Goal: Task Accomplishment & Management: Manage account settings

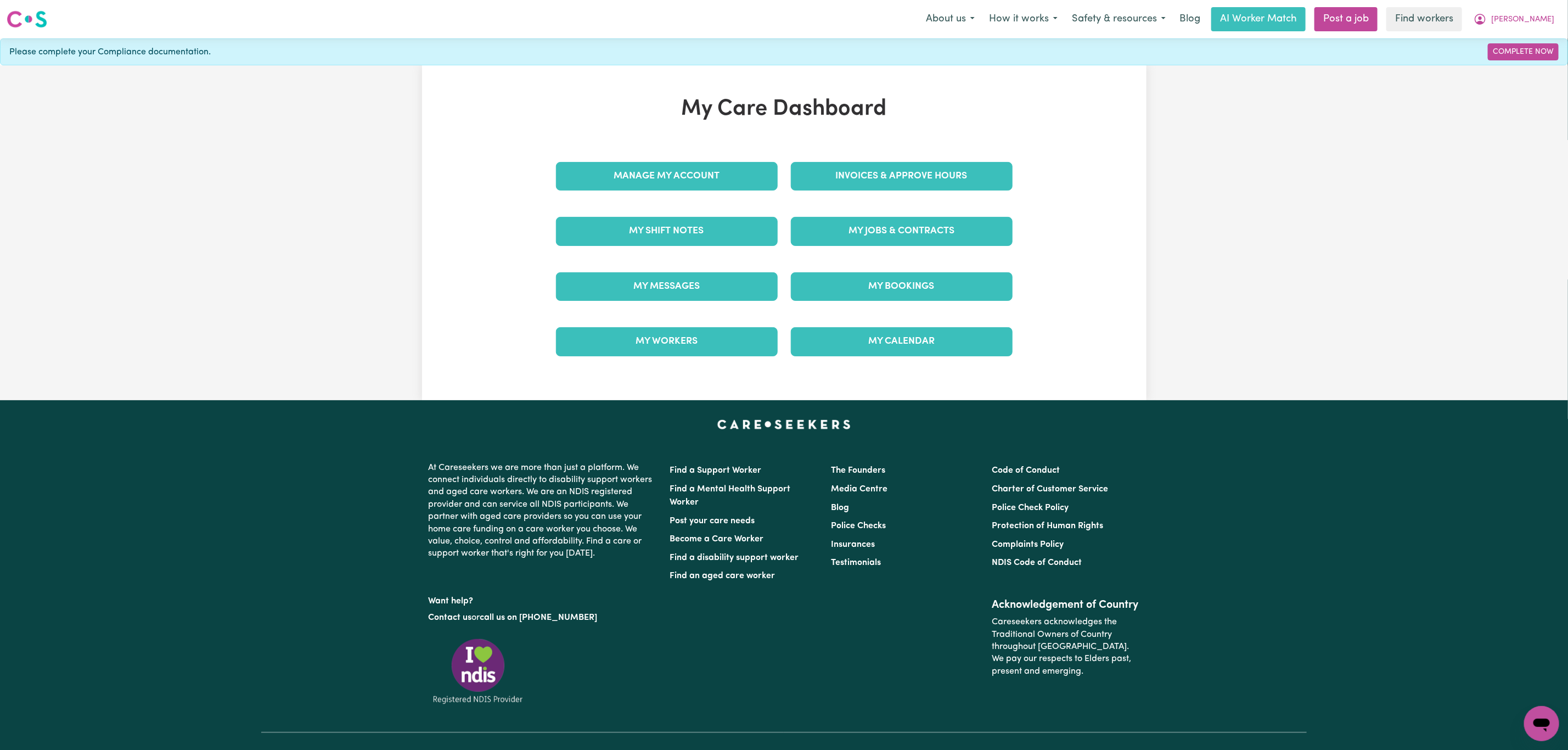
click at [636, 287] on link "My Messages" at bounding box center [666, 286] width 222 height 28
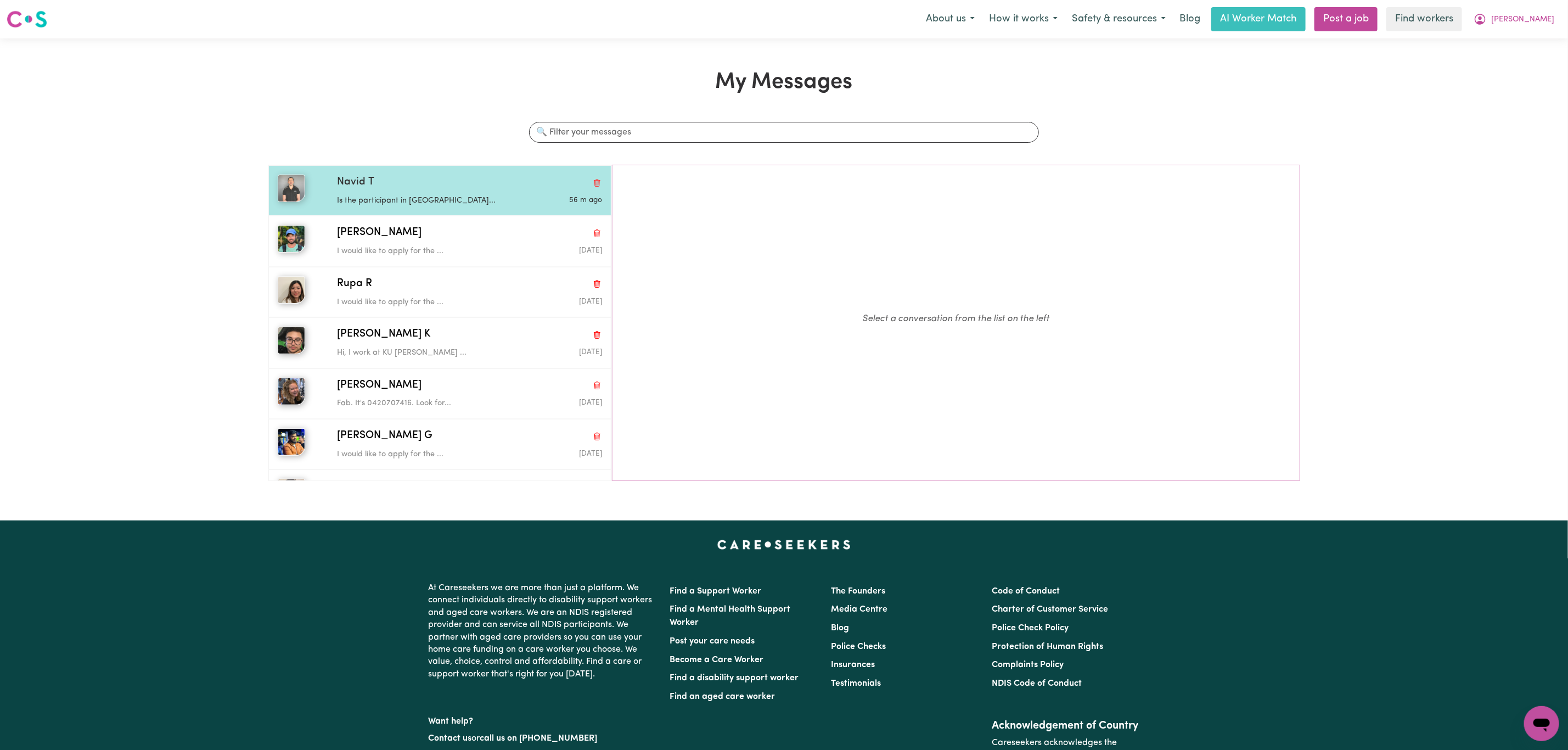
click at [450, 194] on div "Is the participant in [GEOGRAPHIC_DATA]..." at bounding box center [425, 199] width 177 height 16
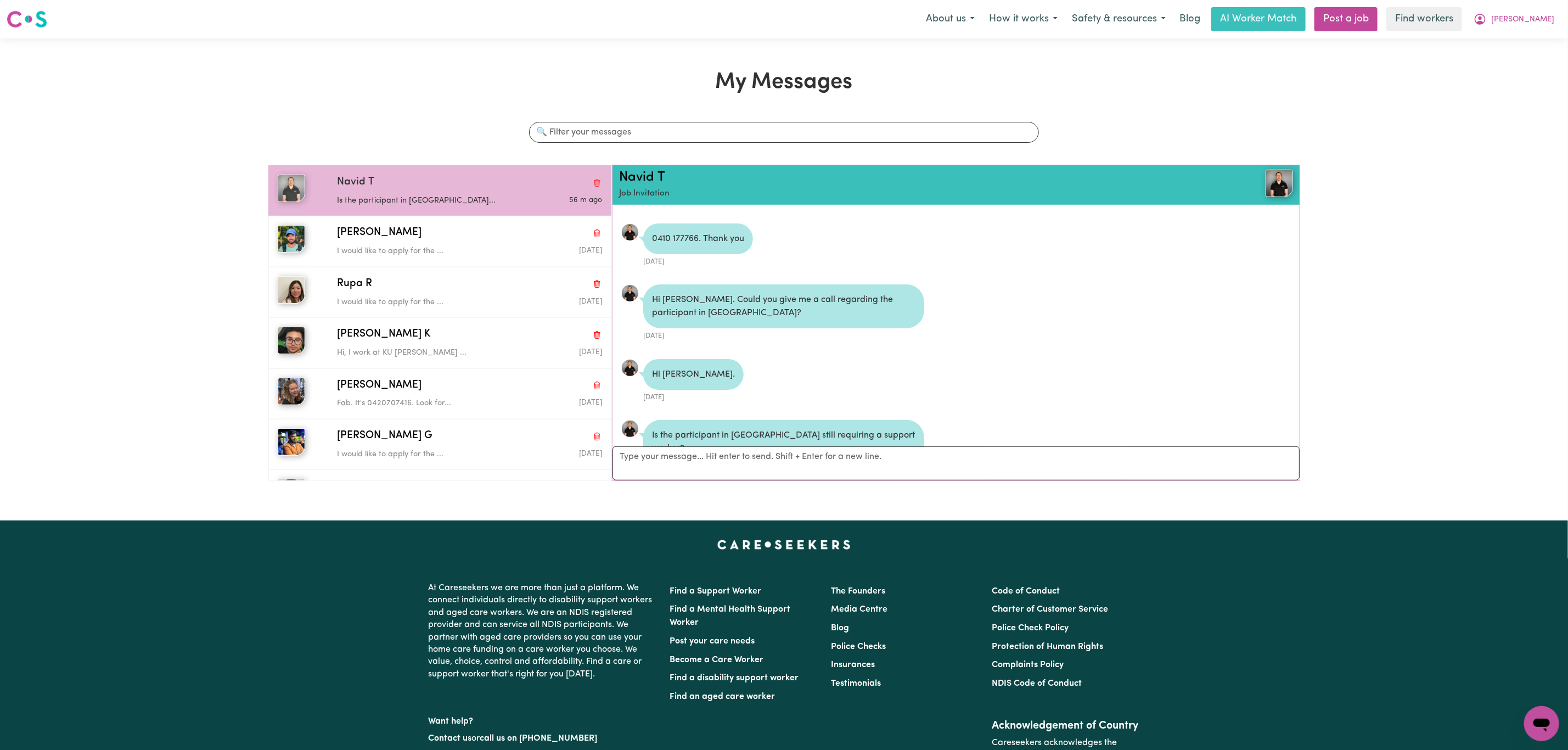
scroll to position [544, 0]
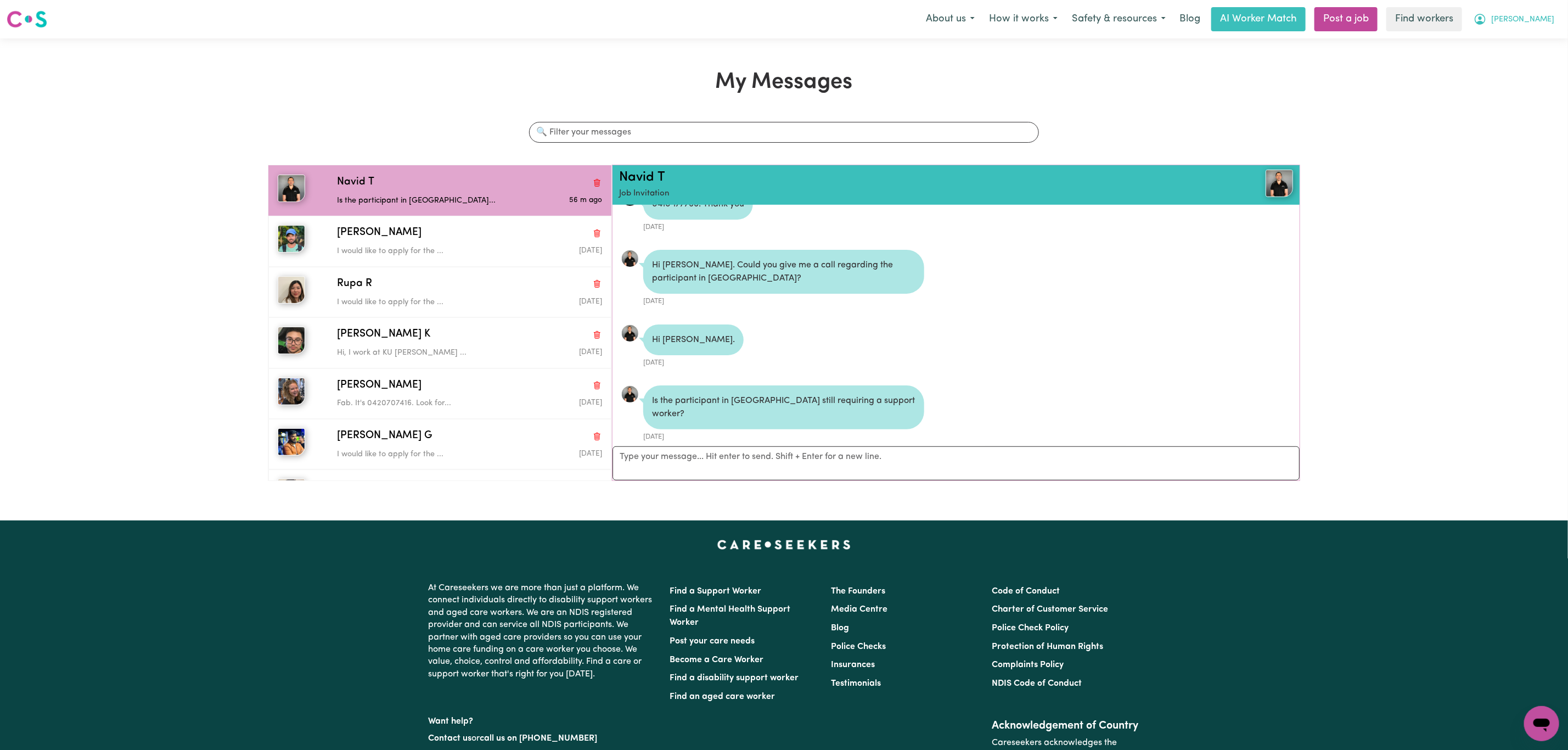
click at [1546, 22] on span "[PERSON_NAME]" at bounding box center [1523, 19] width 63 height 12
click at [1541, 40] on link "My Dashboard" at bounding box center [1517, 43] width 87 height 21
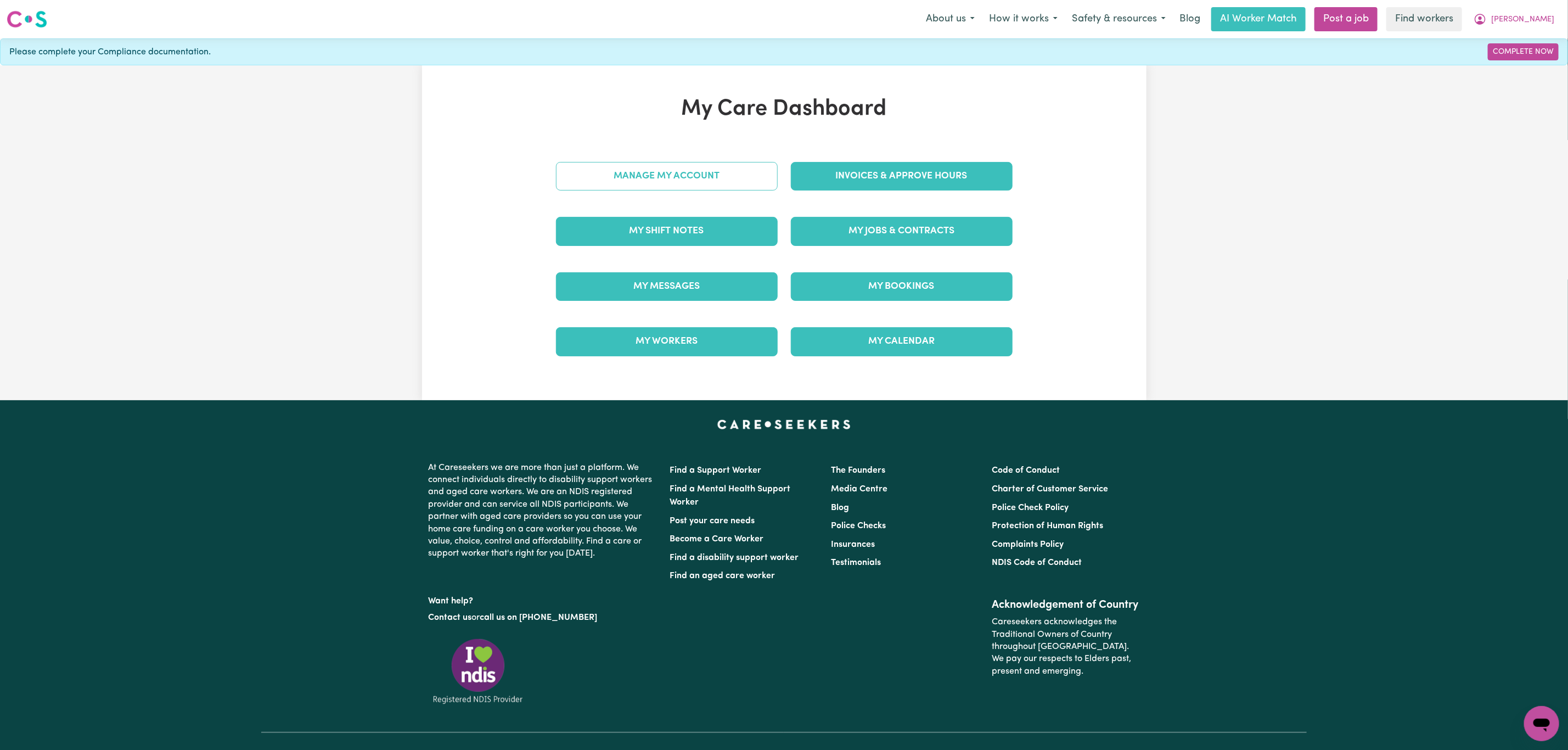
click at [688, 187] on link "Manage My Account" at bounding box center [666, 176] width 222 height 28
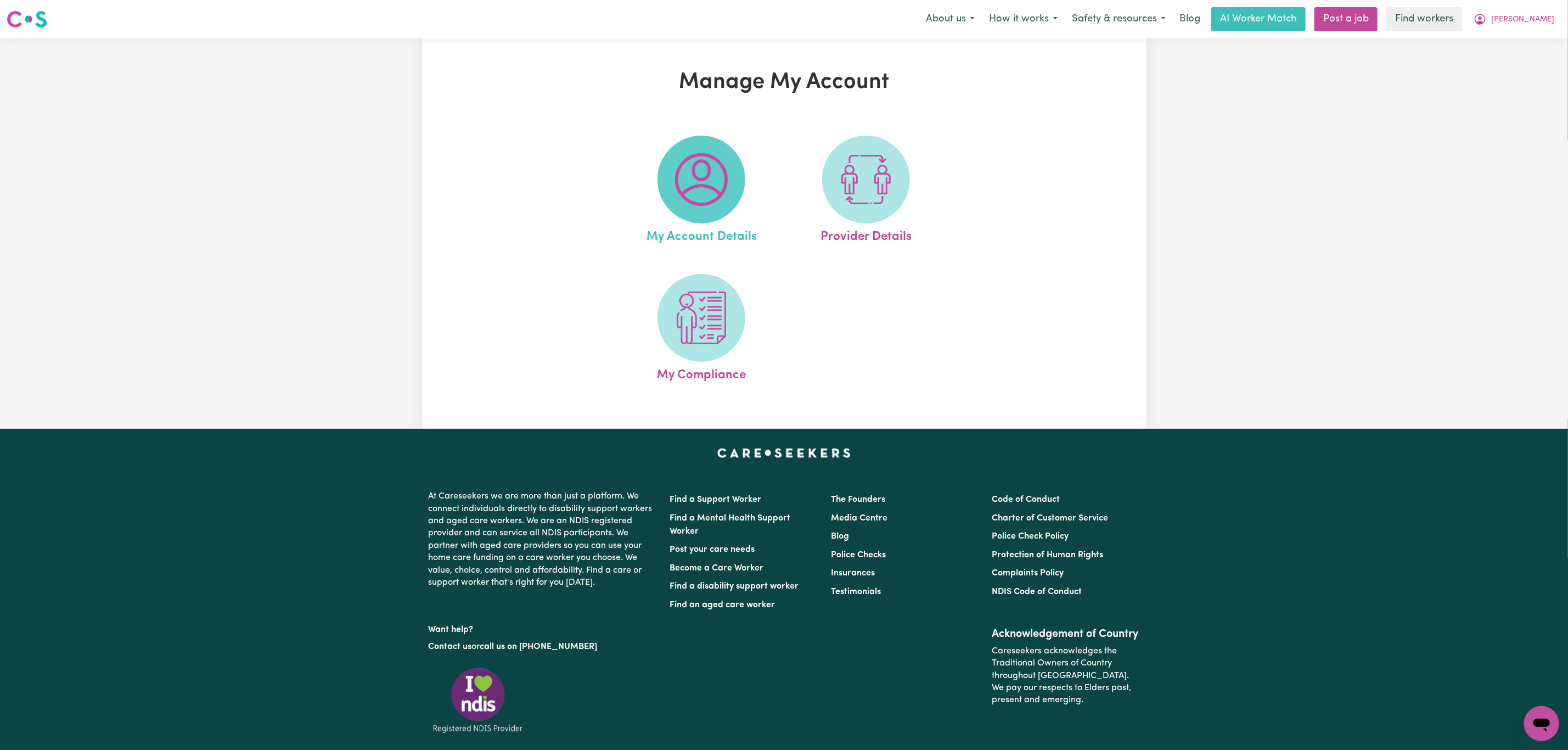
click at [675, 197] on img at bounding box center [702, 180] width 53 height 53
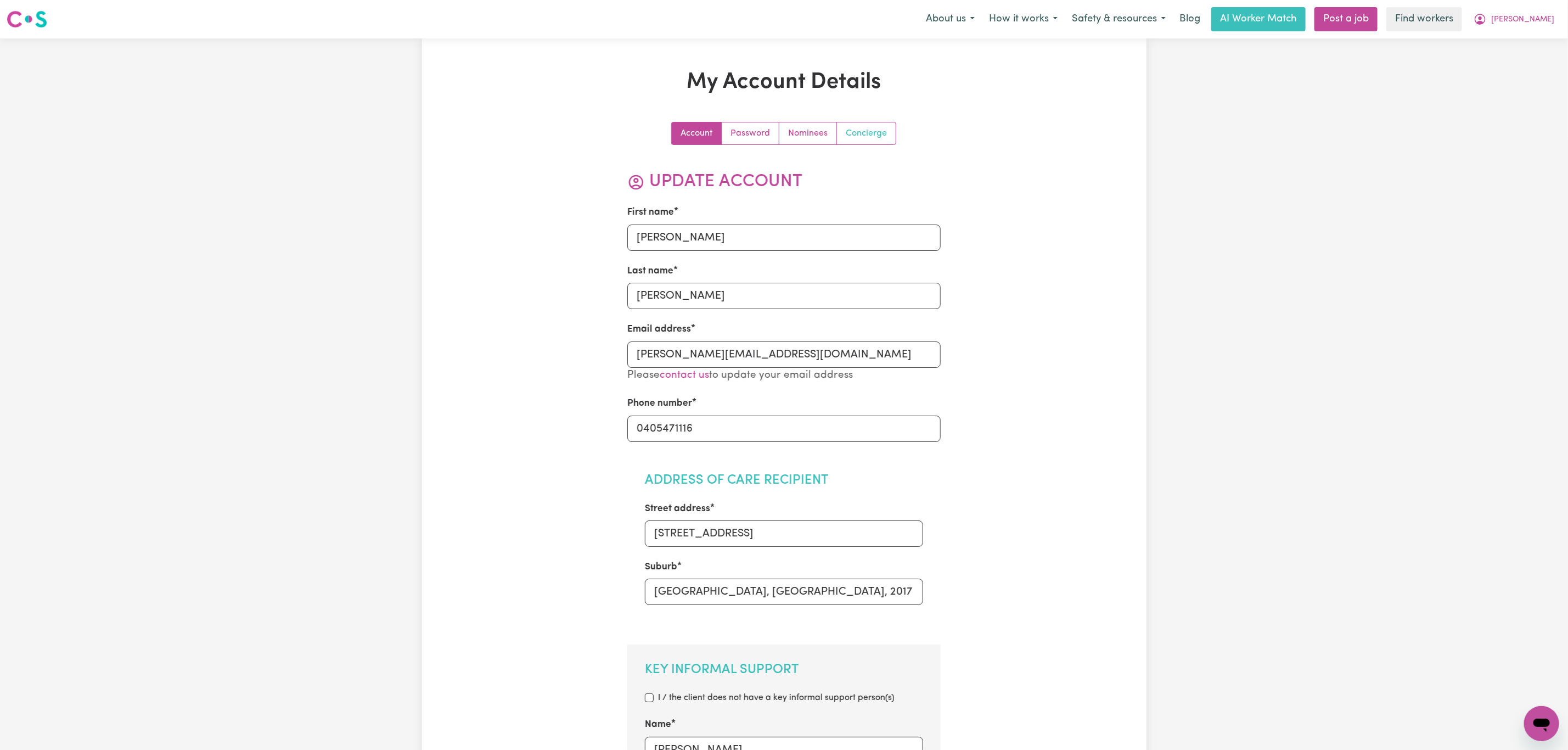
click at [871, 133] on link "Concierge" at bounding box center [866, 133] width 59 height 22
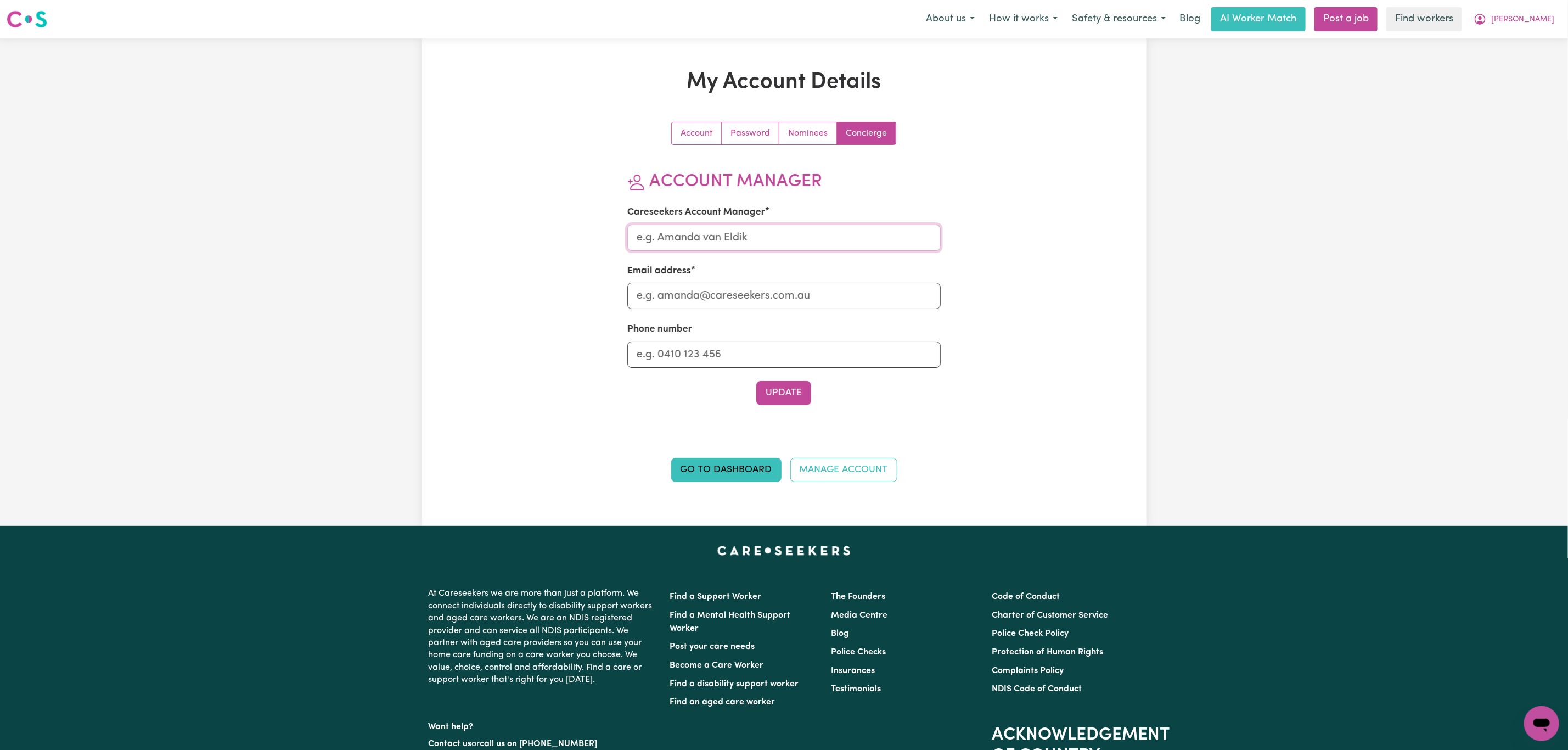
click at [766, 226] on input "Careseekers Account Manager" at bounding box center [784, 238] width 314 height 26
type input "[PERSON_NAME]"
click at [768, 290] on input "Email address" at bounding box center [784, 296] width 314 height 26
type input "[PERSON_NAME][EMAIL_ADDRESS][DOMAIN_NAME]"
drag, startPoint x: 784, startPoint y: 386, endPoint x: 778, endPoint y: 392, distance: 8.5
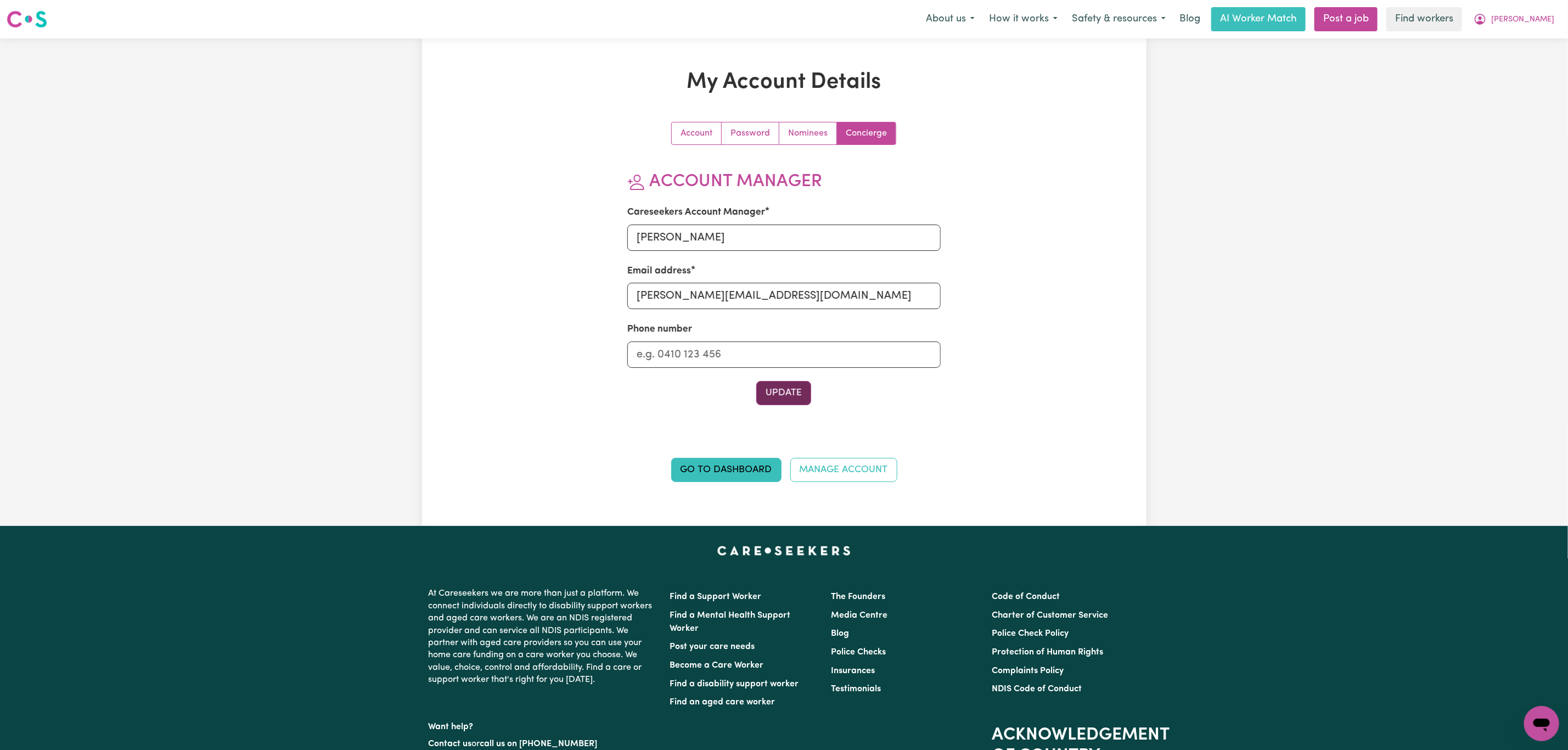
click at [784, 387] on button "Update" at bounding box center [783, 393] width 55 height 24
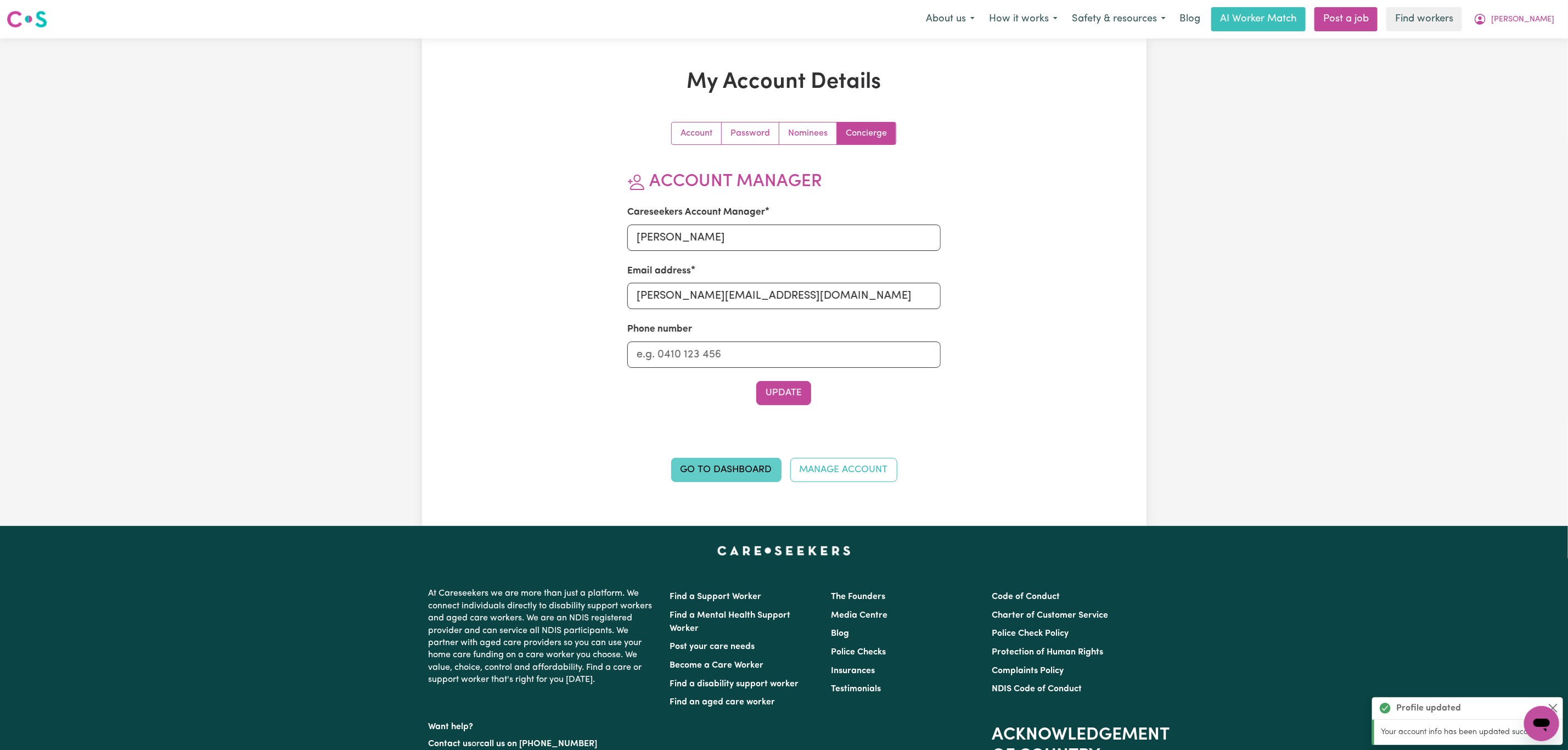
click at [712, 470] on link "Go to Dashboard" at bounding box center [726, 470] width 111 height 24
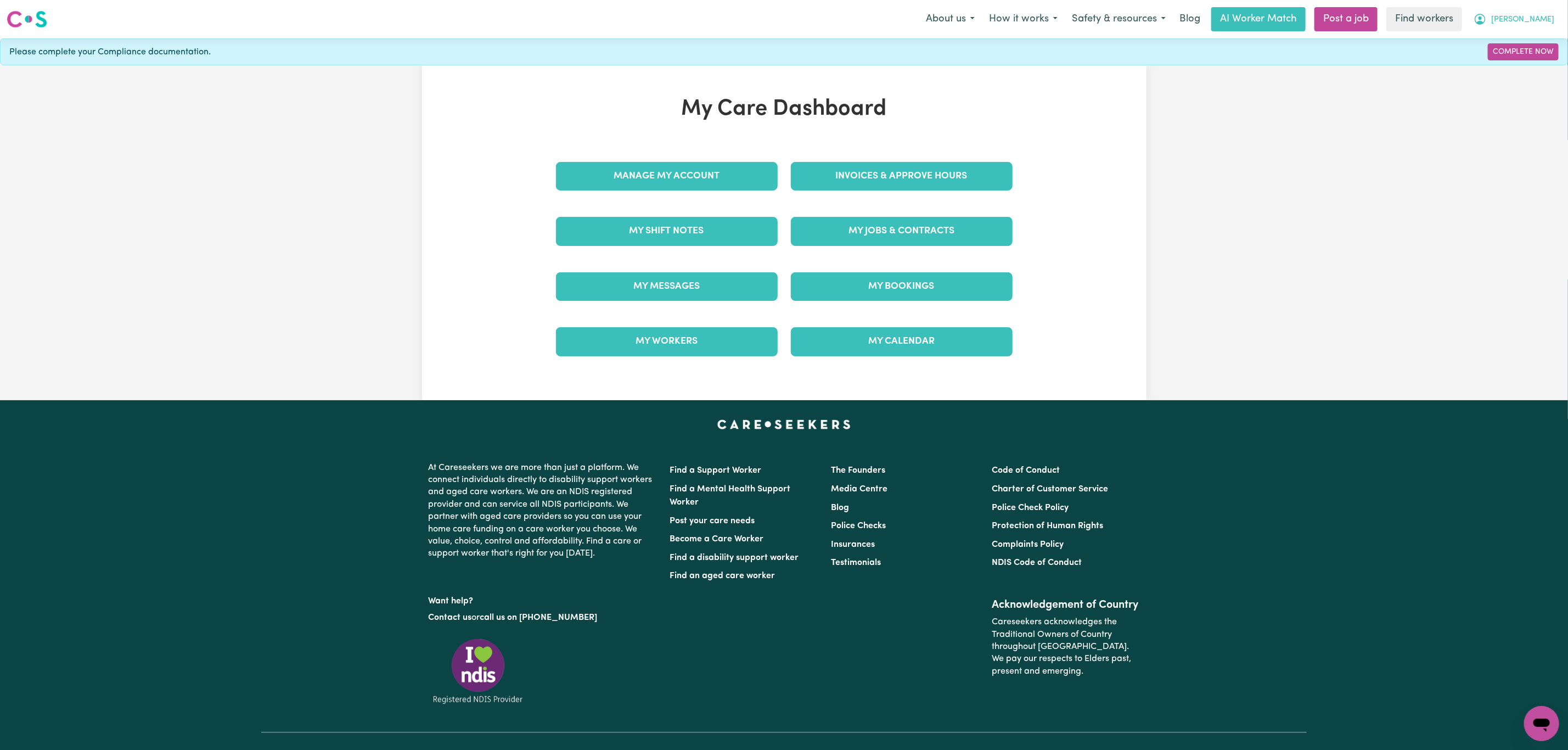
click at [1550, 24] on span "[PERSON_NAME]" at bounding box center [1523, 19] width 63 height 12
click at [1505, 36] on link "My Dashboard" at bounding box center [1517, 43] width 87 height 21
click at [699, 293] on link "My Messages" at bounding box center [666, 286] width 222 height 28
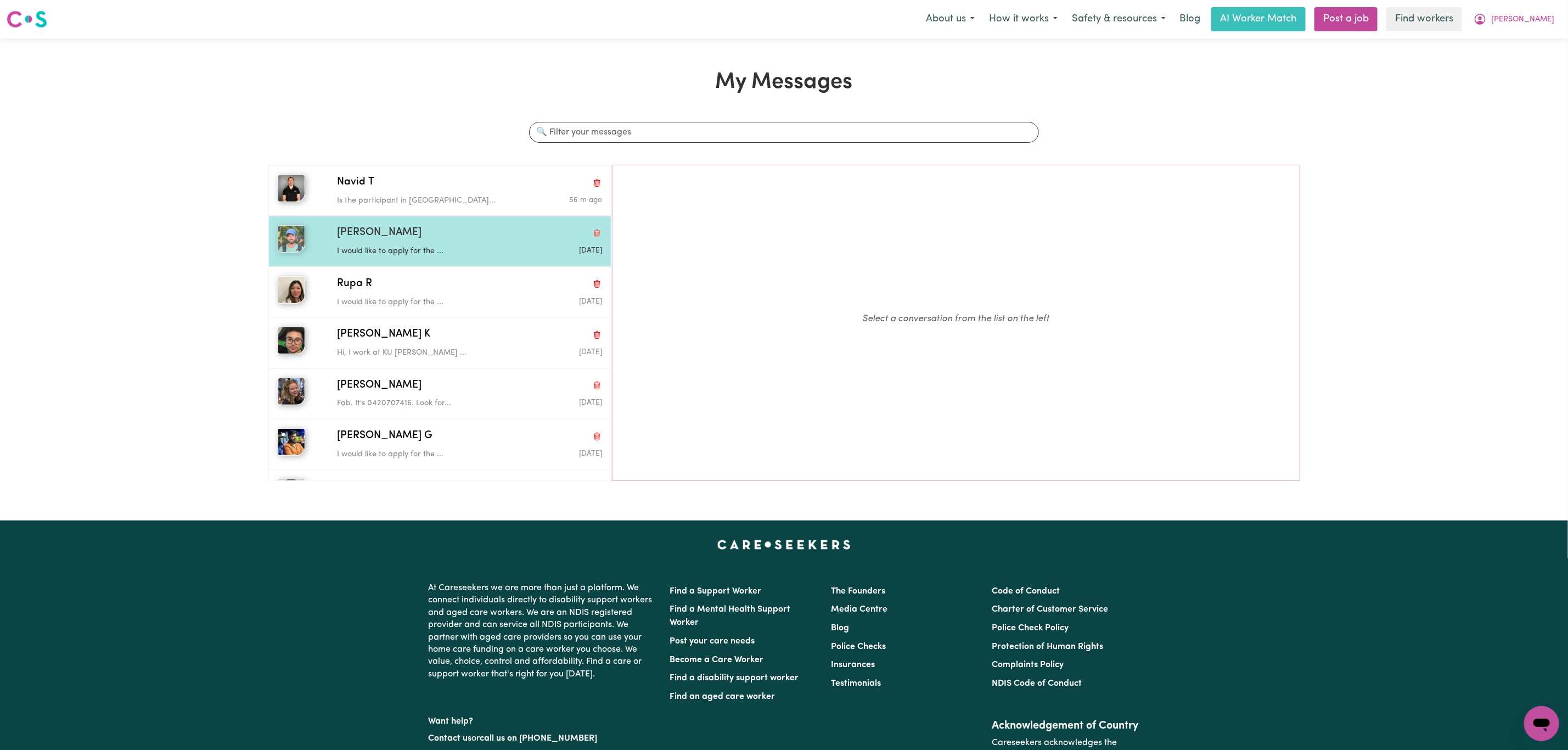
click at [439, 248] on p "I would like to apply for the ..." at bounding box center [425, 251] width 177 height 12
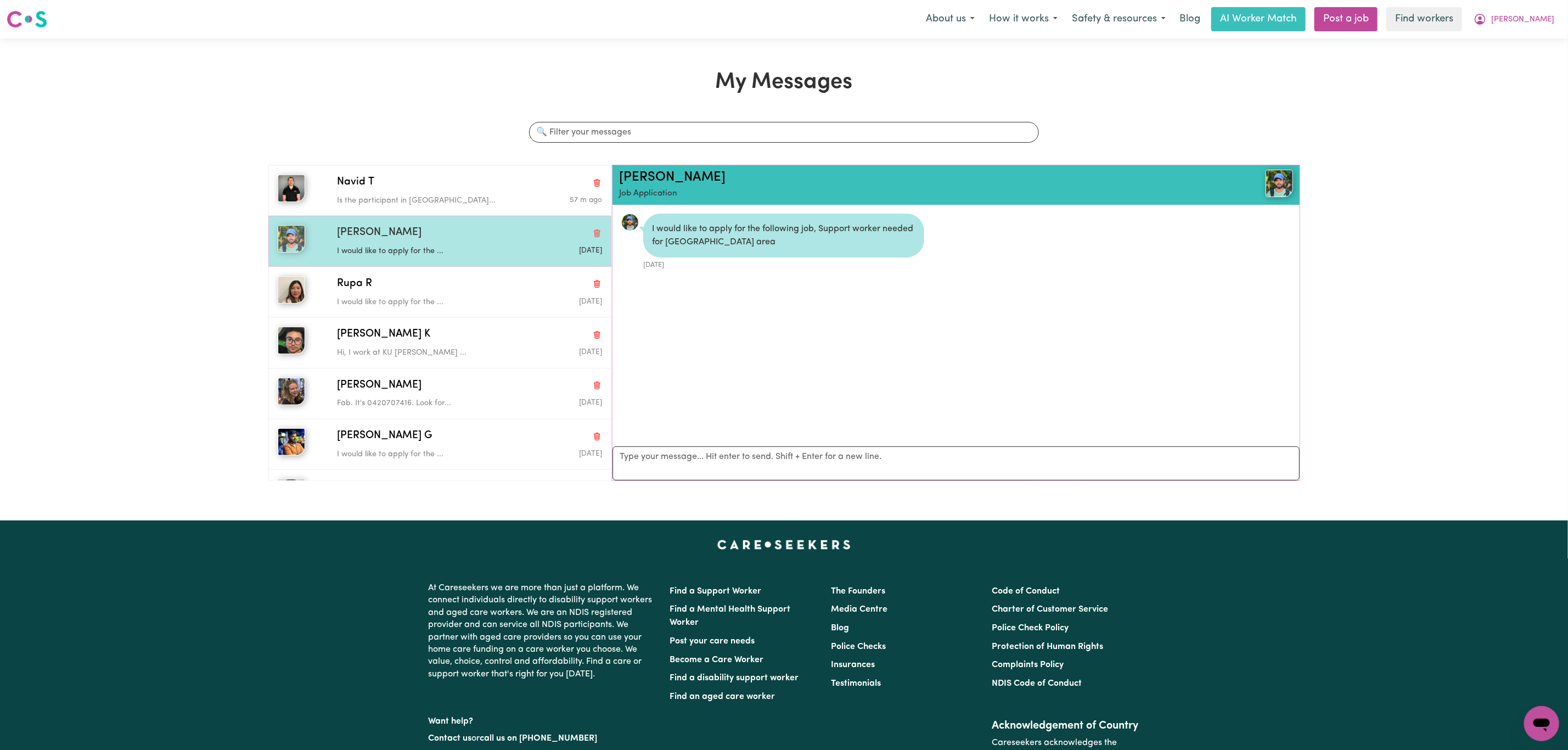
scroll to position [7, 0]
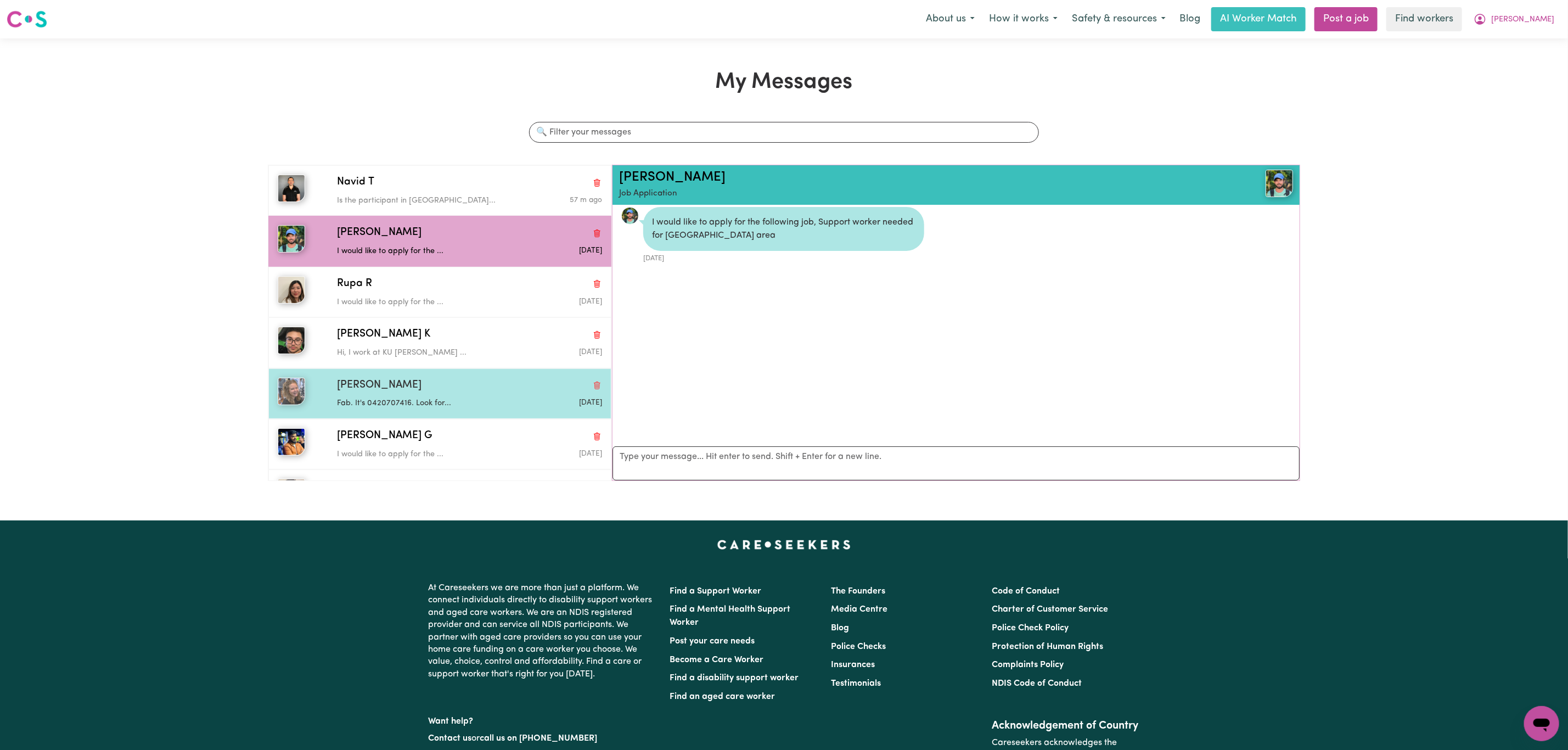
click at [413, 405] on p "Fab. It's 0420707416. Look for..." at bounding box center [425, 403] width 177 height 12
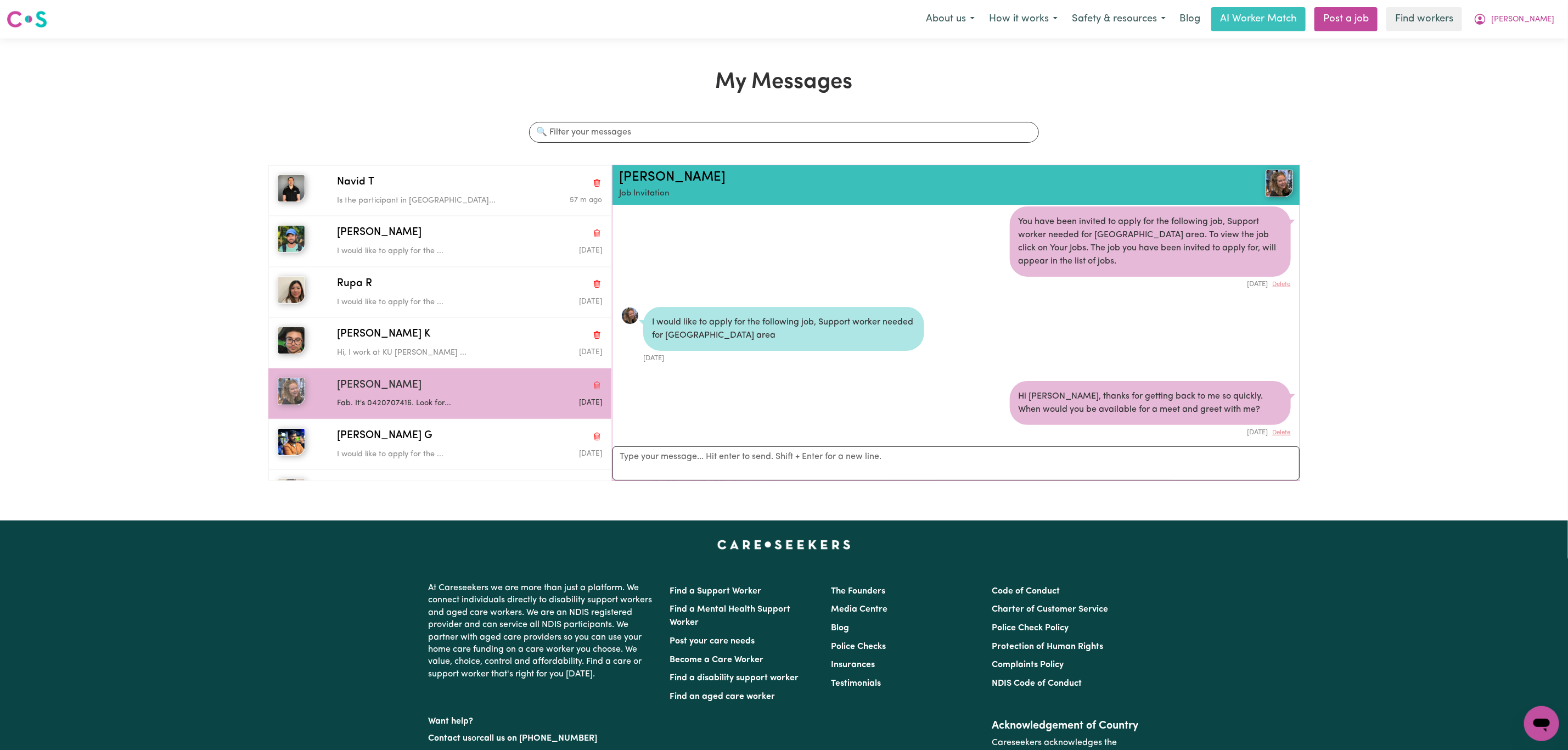
scroll to position [710, 0]
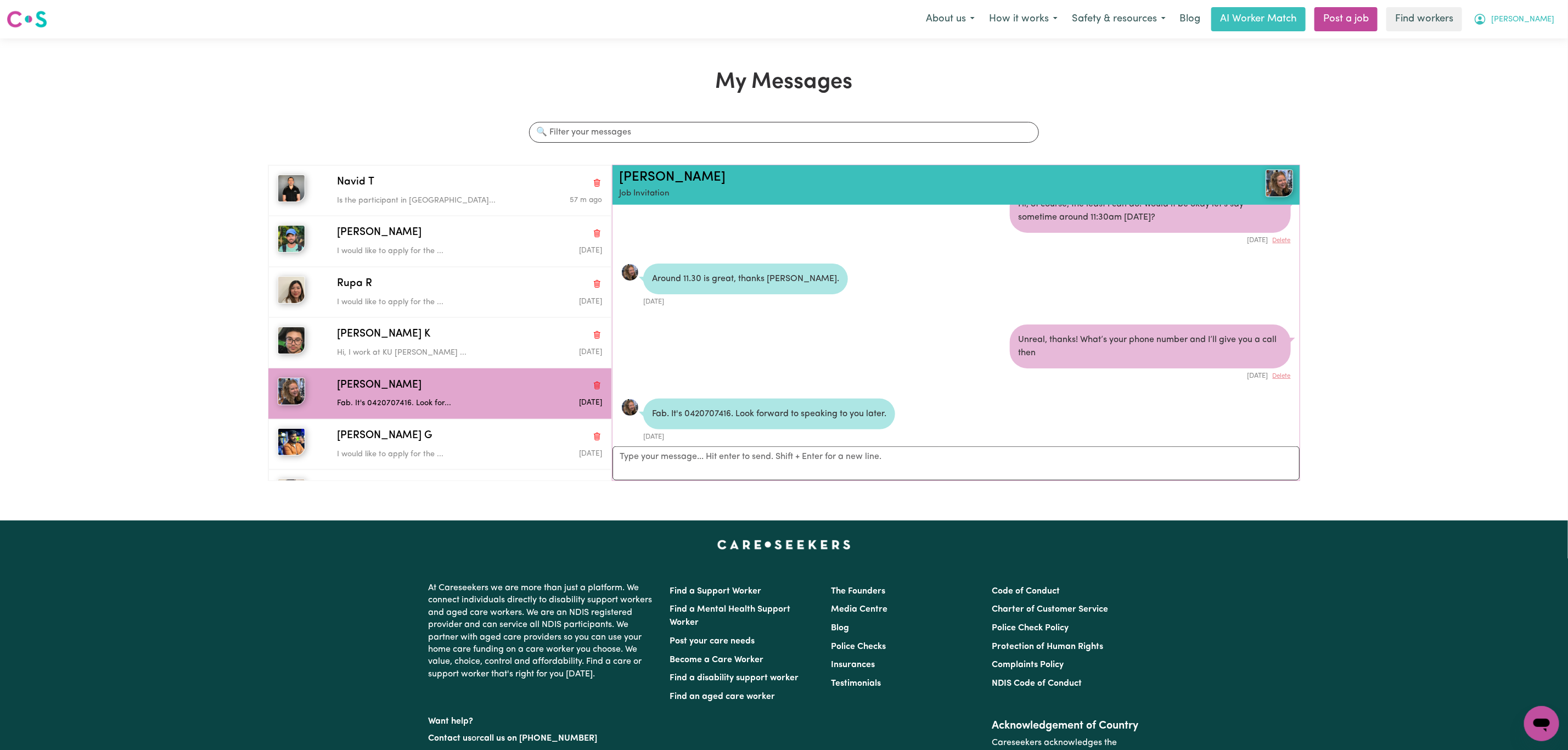
click at [1536, 15] on span "[PERSON_NAME]" at bounding box center [1523, 19] width 63 height 12
click at [1518, 35] on link "My Dashboard" at bounding box center [1517, 43] width 87 height 21
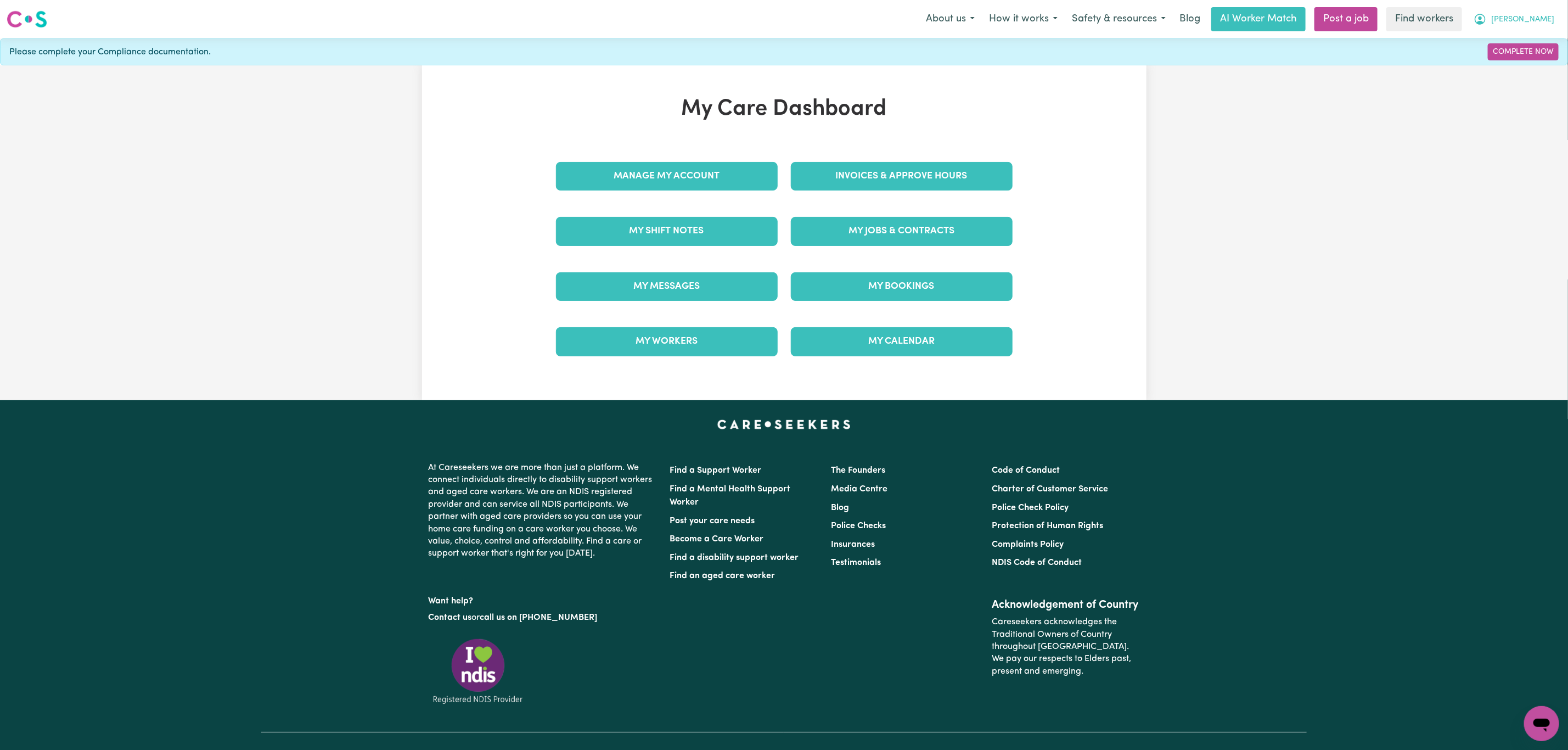
click at [1534, 18] on span "[PERSON_NAME]" at bounding box center [1523, 19] width 63 height 12
click at [668, 295] on link "My Messages" at bounding box center [666, 286] width 222 height 28
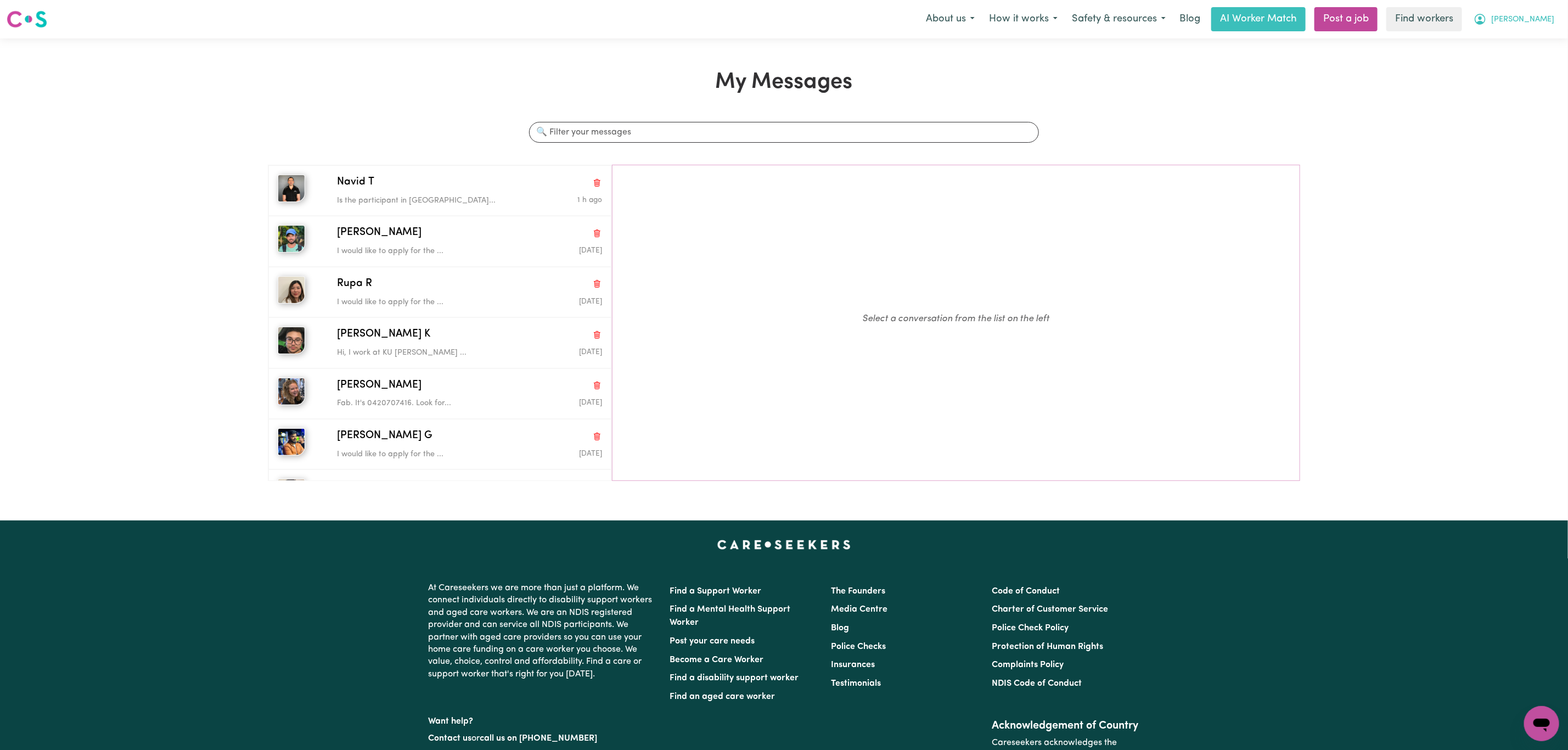
click at [1540, 23] on span "[PERSON_NAME]" at bounding box center [1523, 19] width 63 height 12
click at [1528, 69] on link "Logout" at bounding box center [1517, 63] width 87 height 21
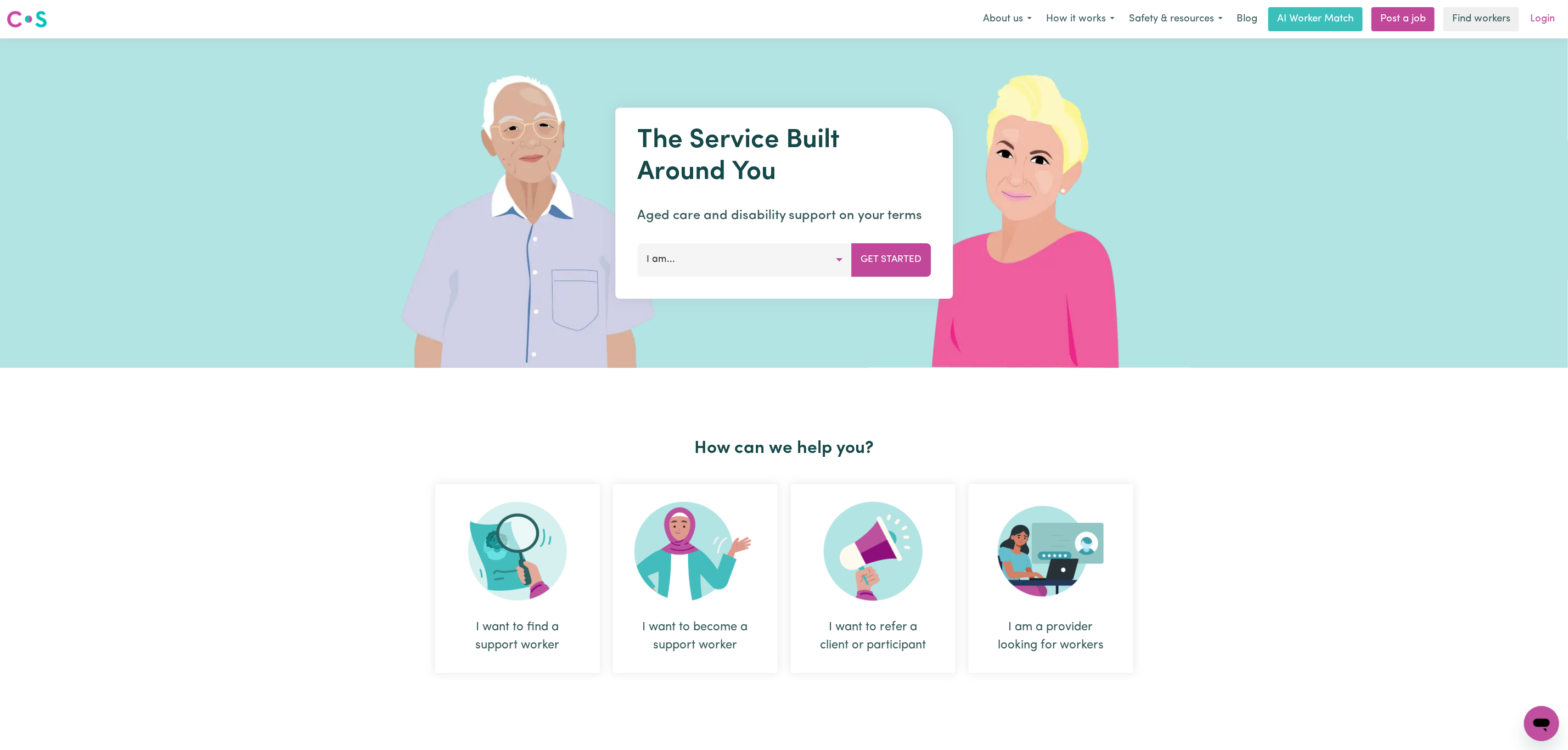
click at [1545, 15] on link "Login" at bounding box center [1543, 19] width 38 height 24
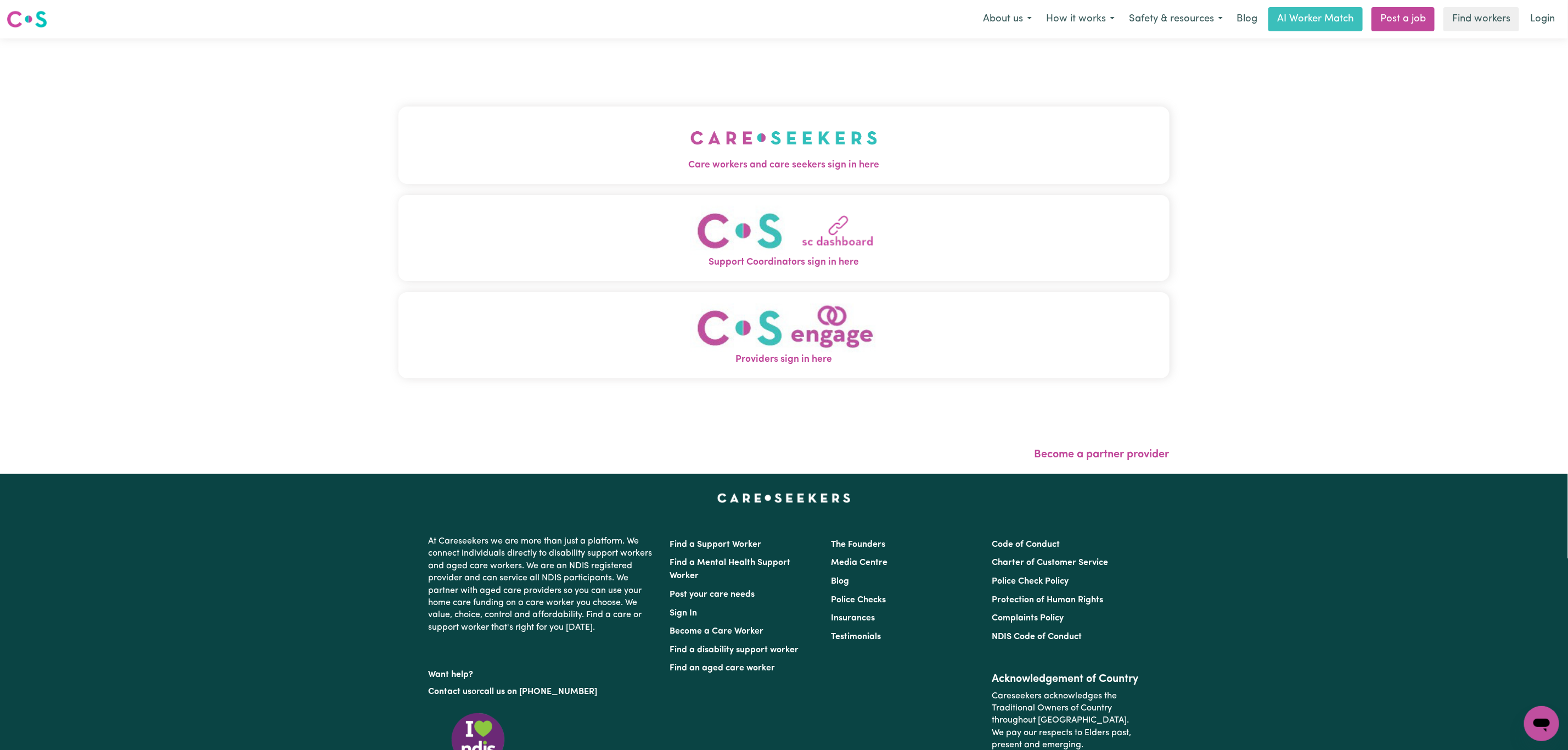
click at [446, 196] on button "Support Coordinators sign in here" at bounding box center [784, 238] width 771 height 86
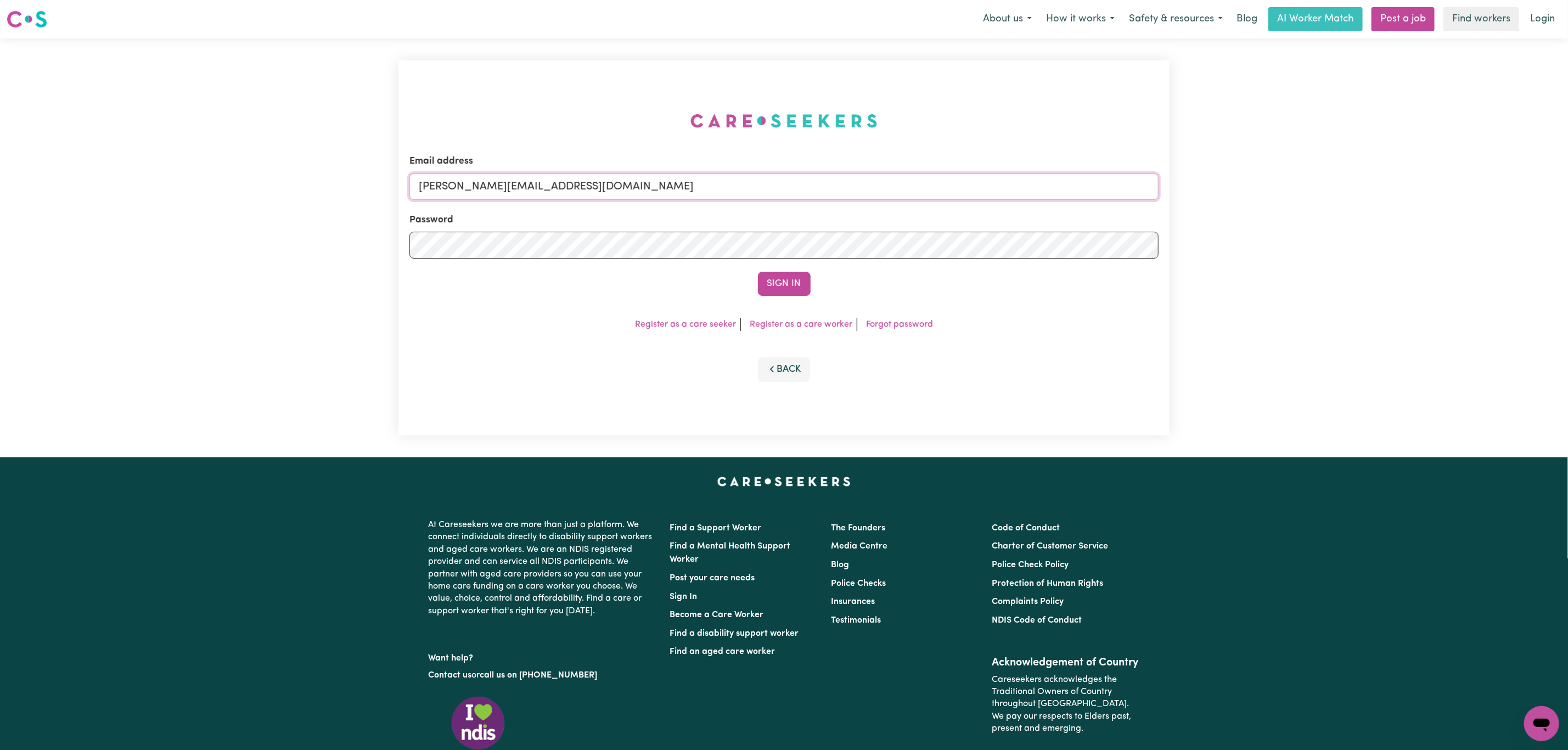
click at [524, 186] on input "[PERSON_NAME][EMAIL_ADDRESS][DOMAIN_NAME]" at bounding box center [784, 186] width 749 height 26
drag, startPoint x: 480, startPoint y: 188, endPoint x: 799, endPoint y: 188, distance: 319.0
click at [799, 188] on input "[EMAIL_ADDRESS][PERSON_NAME][DOMAIN_NAME]" at bounding box center [784, 186] width 749 height 26
type input "superuser~[PERSON_NAME][EMAIL_ADDRESS][DOMAIN_NAME]"
click at [792, 264] on form "Email address superuser~[PERSON_NAME][EMAIL_ADDRESS][DOMAIN_NAME] Password Sign…" at bounding box center [784, 225] width 749 height 141
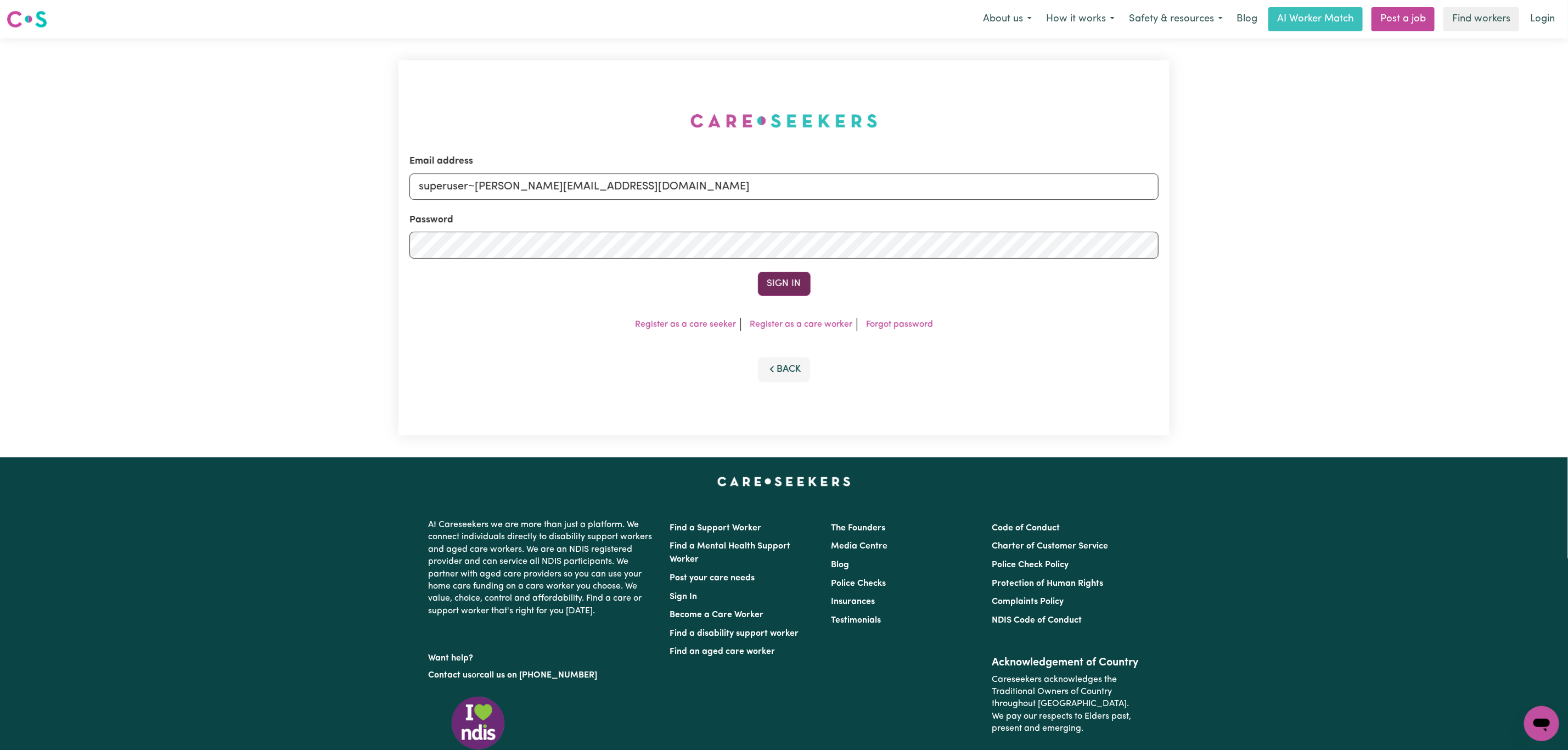
click at [790, 274] on button "Sign In" at bounding box center [784, 284] width 53 height 24
